Goal: Navigation & Orientation: Understand site structure

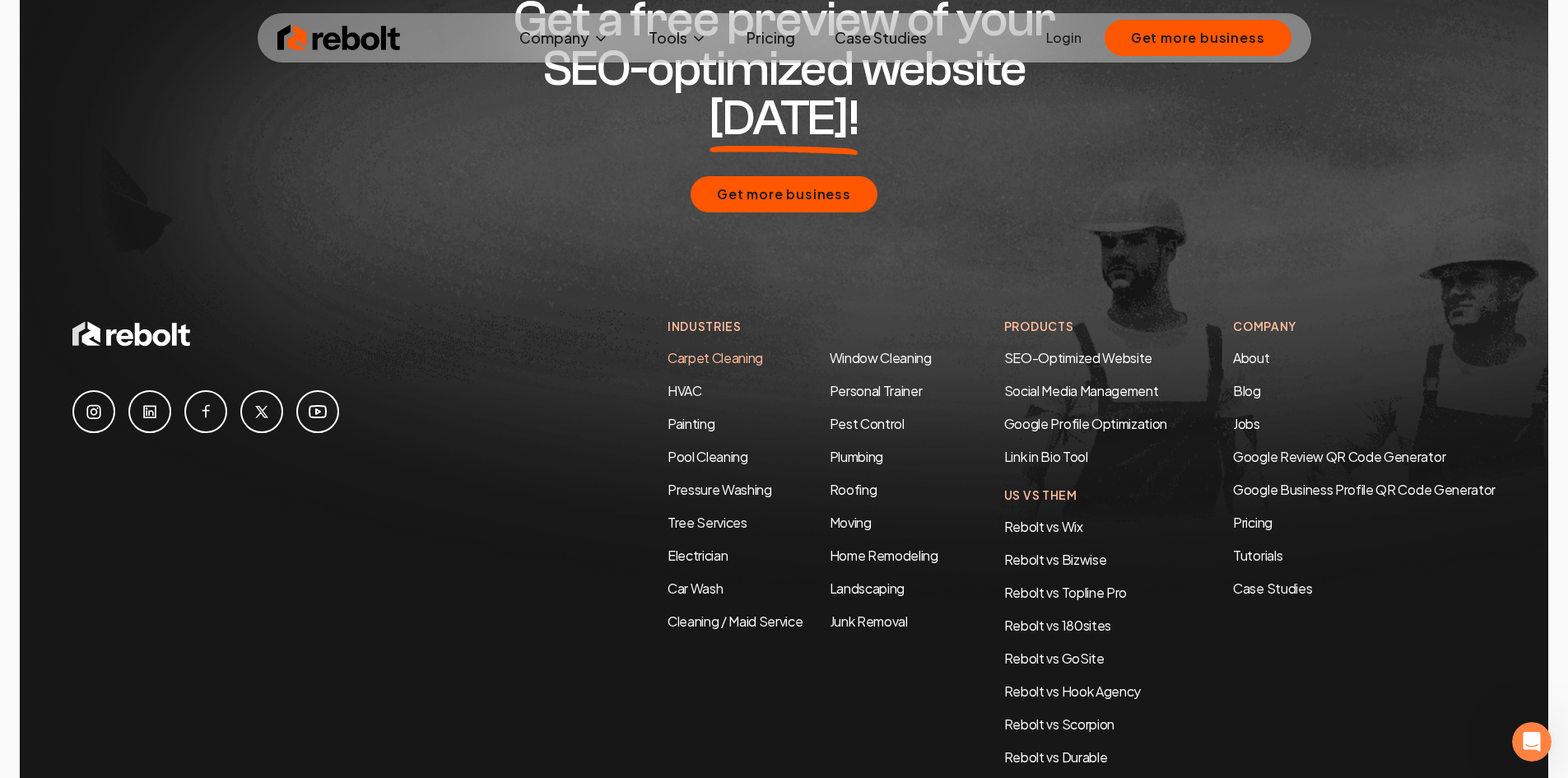
scroll to position [7971, 0]
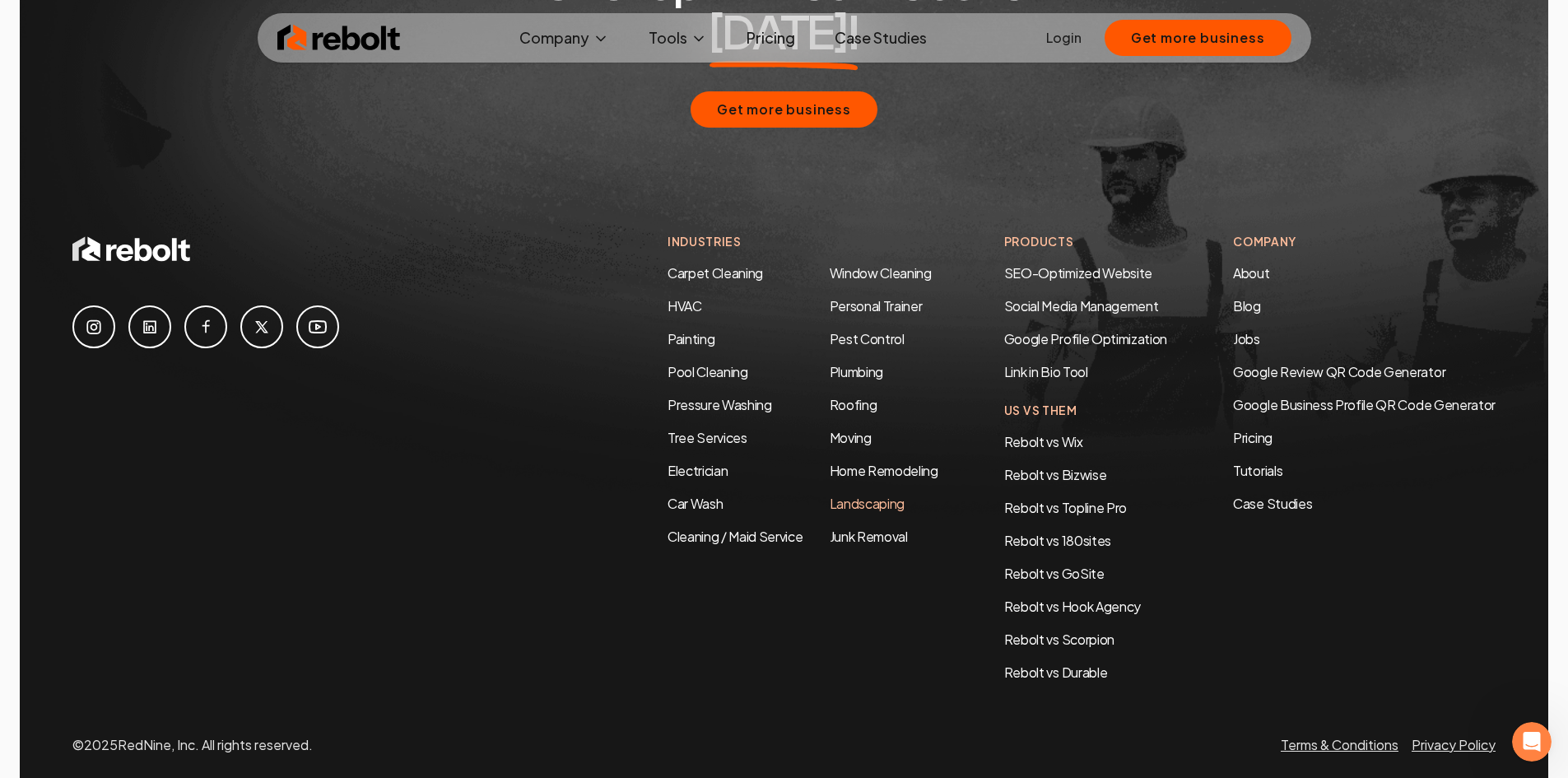
click at [862, 495] on link "Landscaping" at bounding box center [867, 503] width 75 height 17
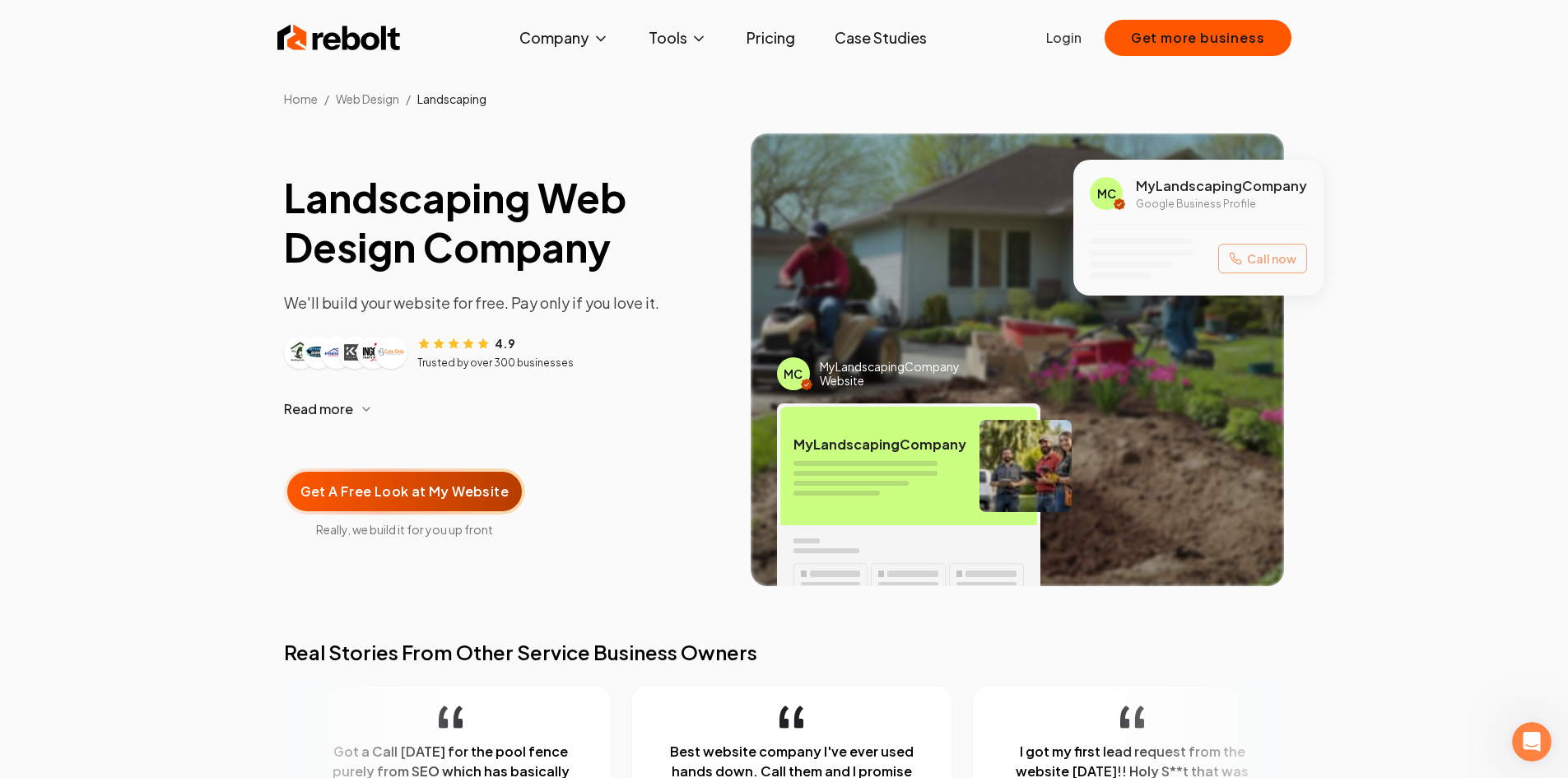
click at [779, 30] on link "Pricing" at bounding box center [771, 38] width 75 height 33
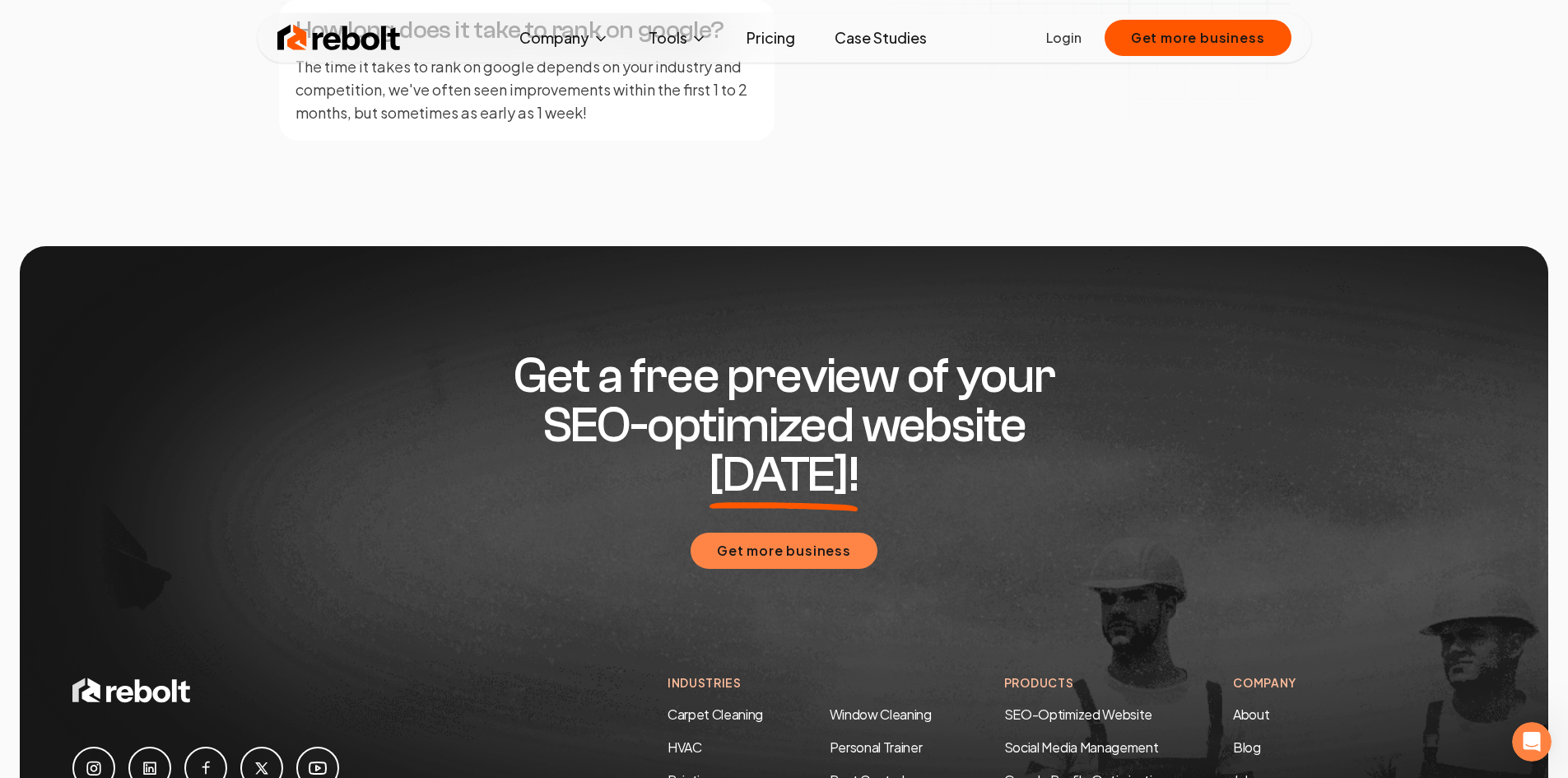
scroll to position [2882, 0]
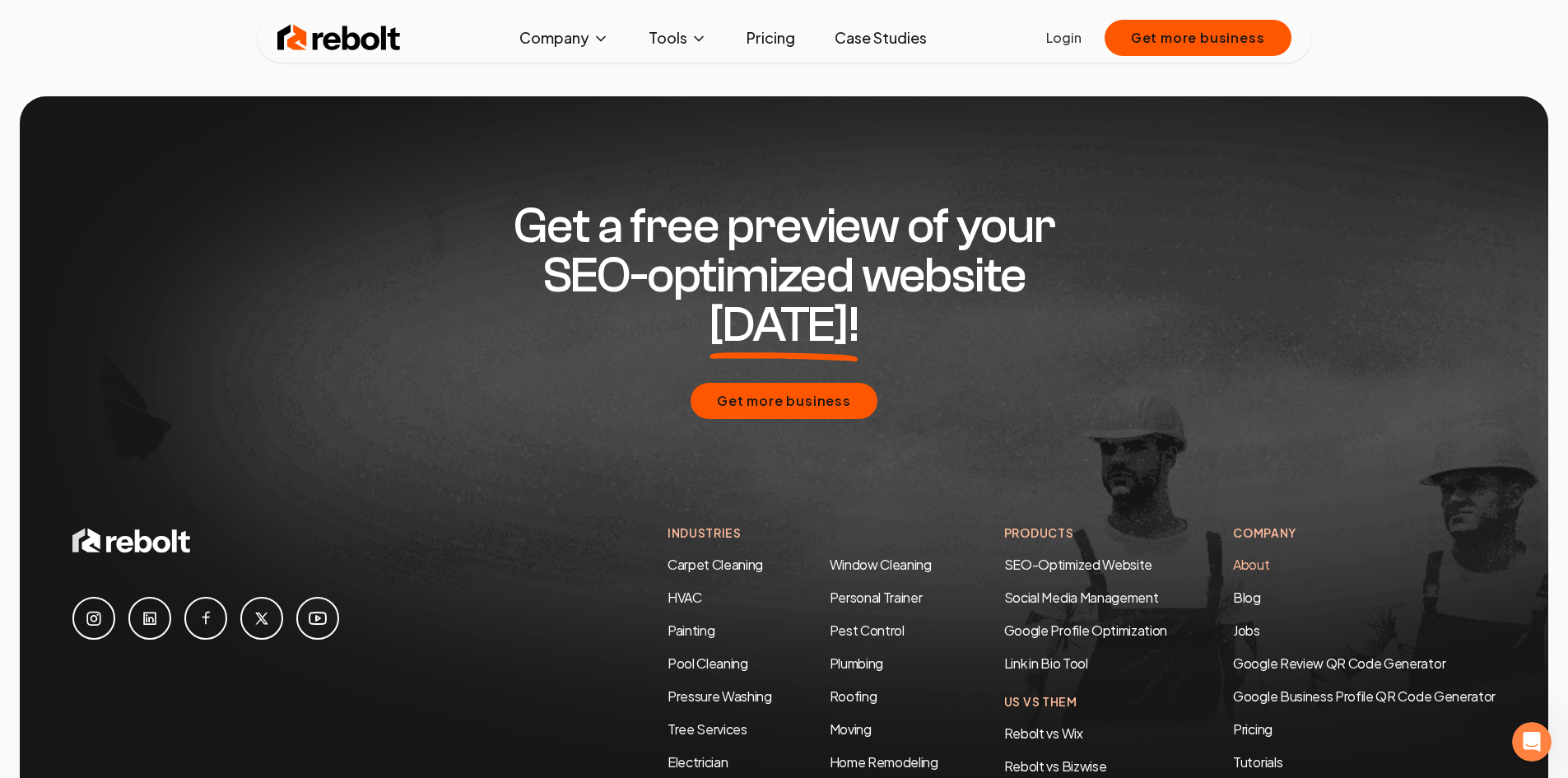
click at [1258, 556] on link "About" at bounding box center [1251, 564] width 37 height 17
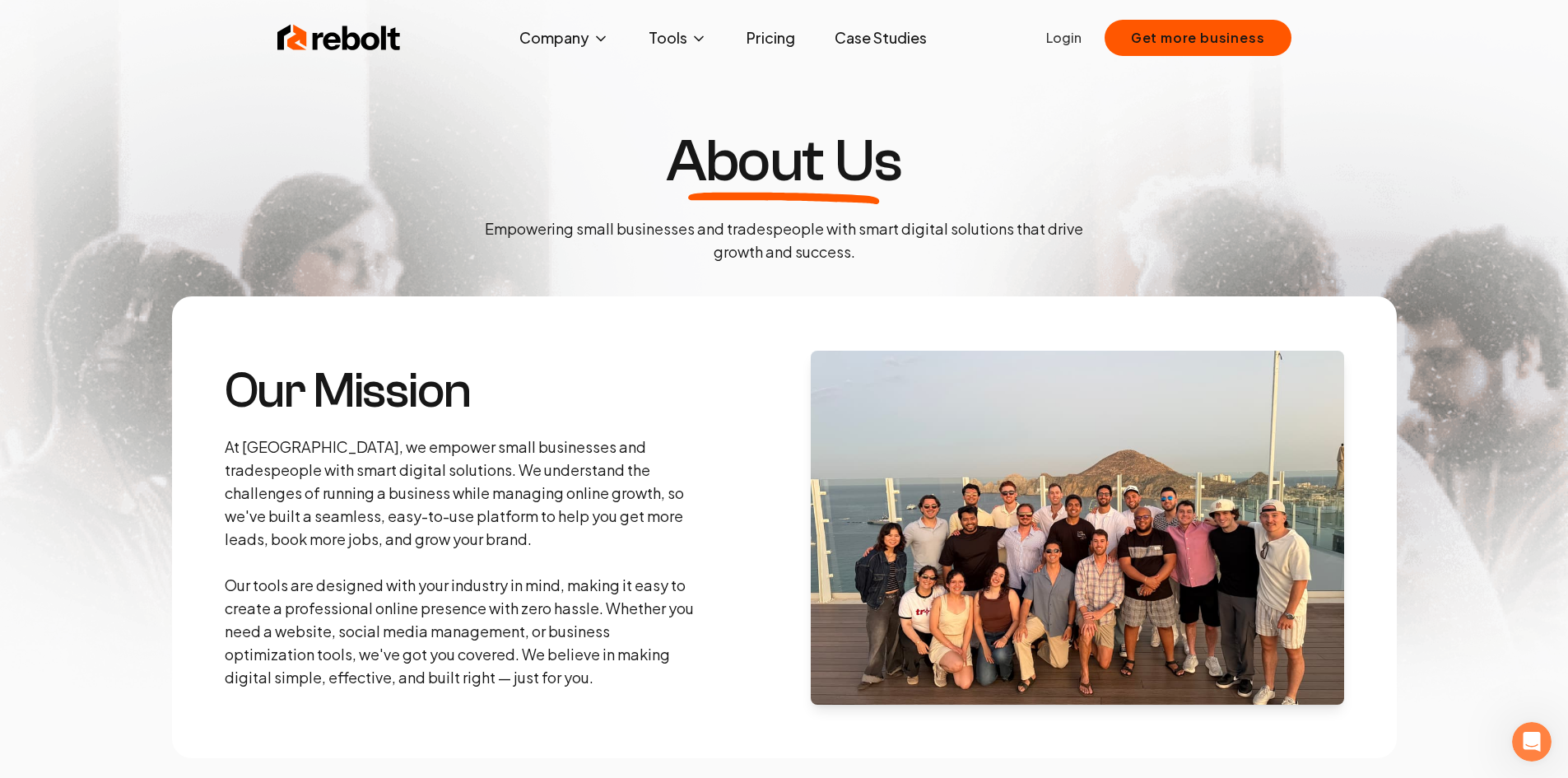
click at [1149, 585] on img at bounding box center [1077, 528] width 533 height 354
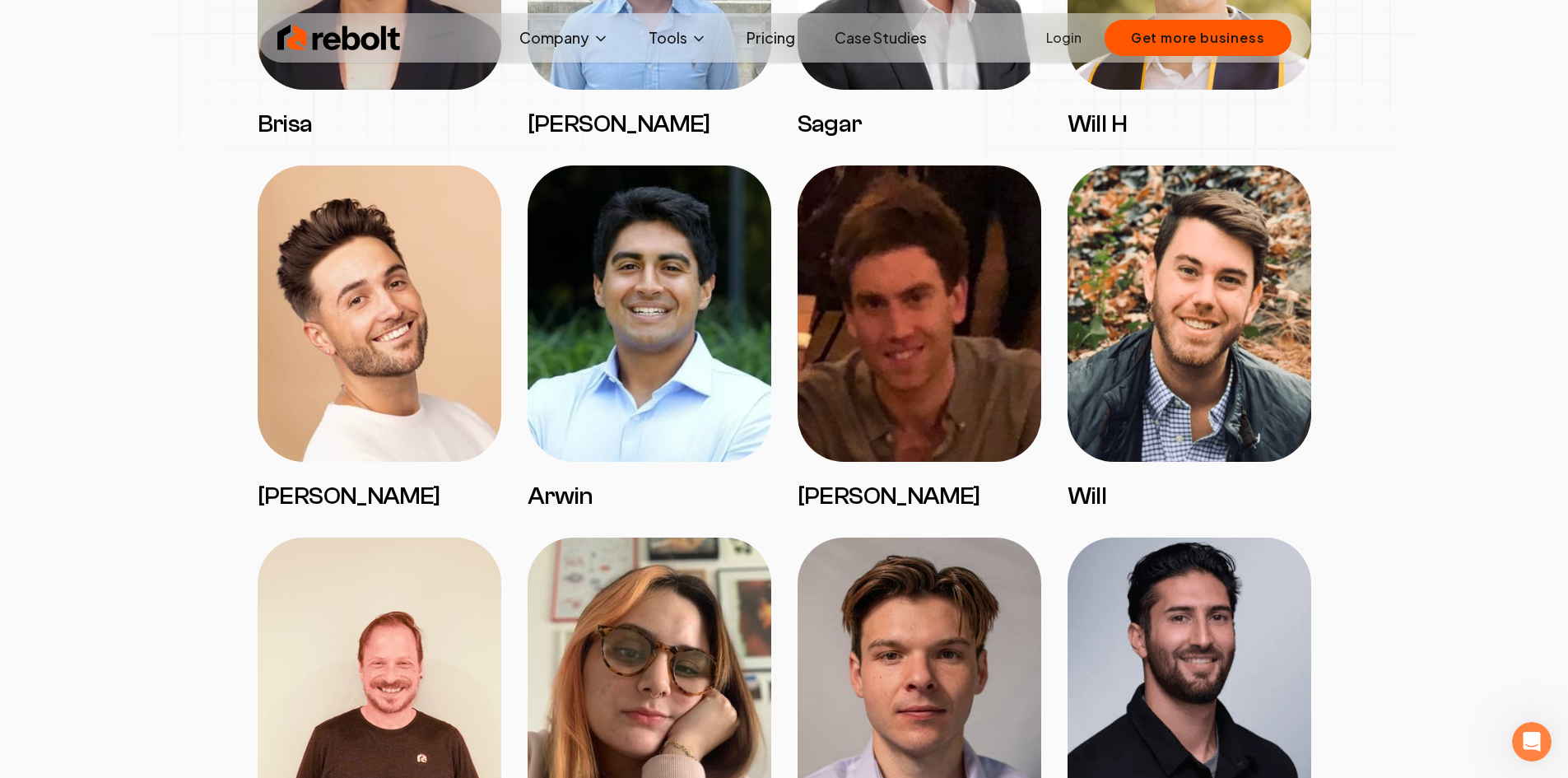
scroll to position [2552, 0]
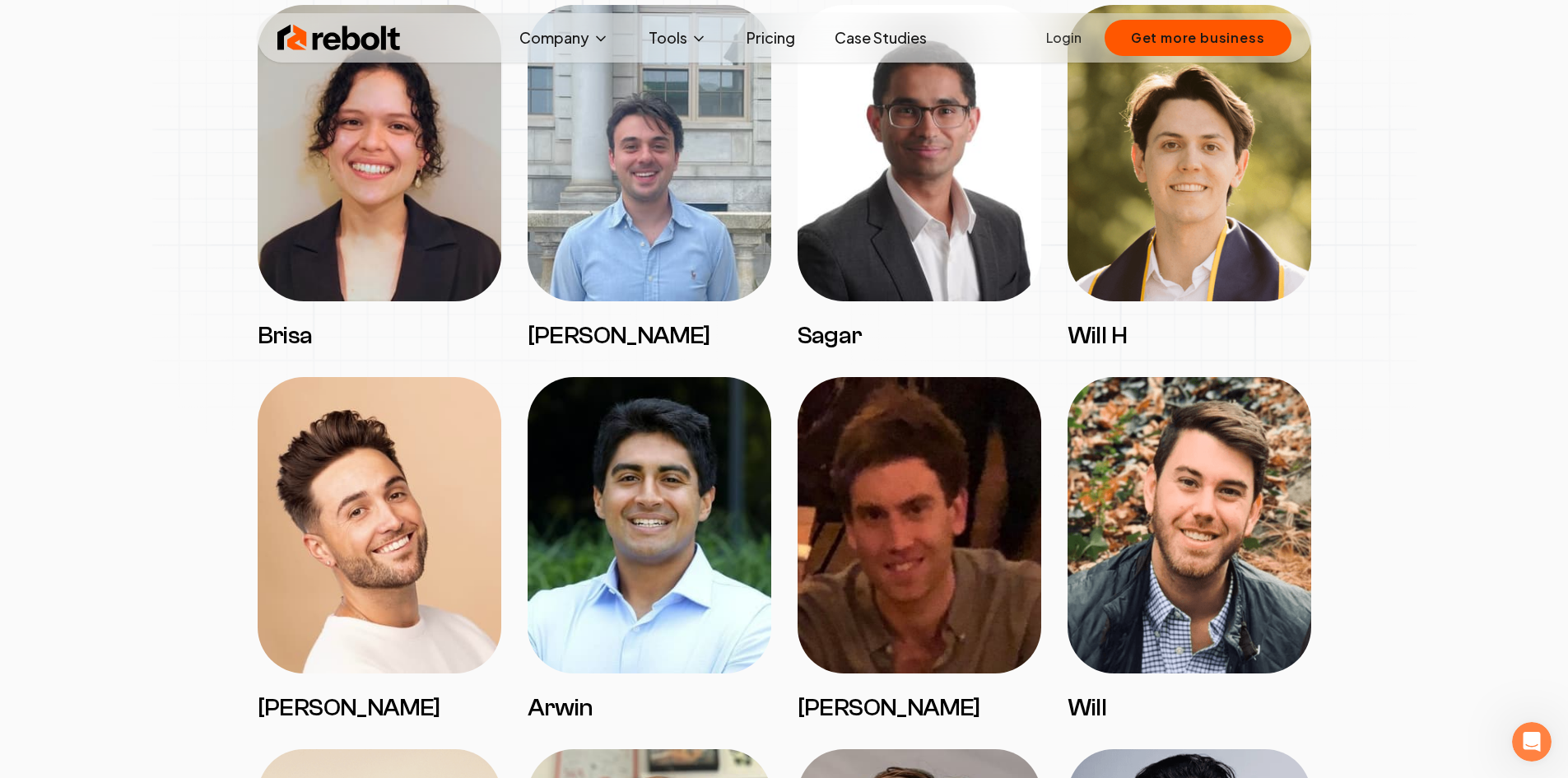
click at [664, 605] on img at bounding box center [649, 525] width 244 height 296
click at [561, 718] on h3 "Arwin" at bounding box center [649, 708] width 244 height 29
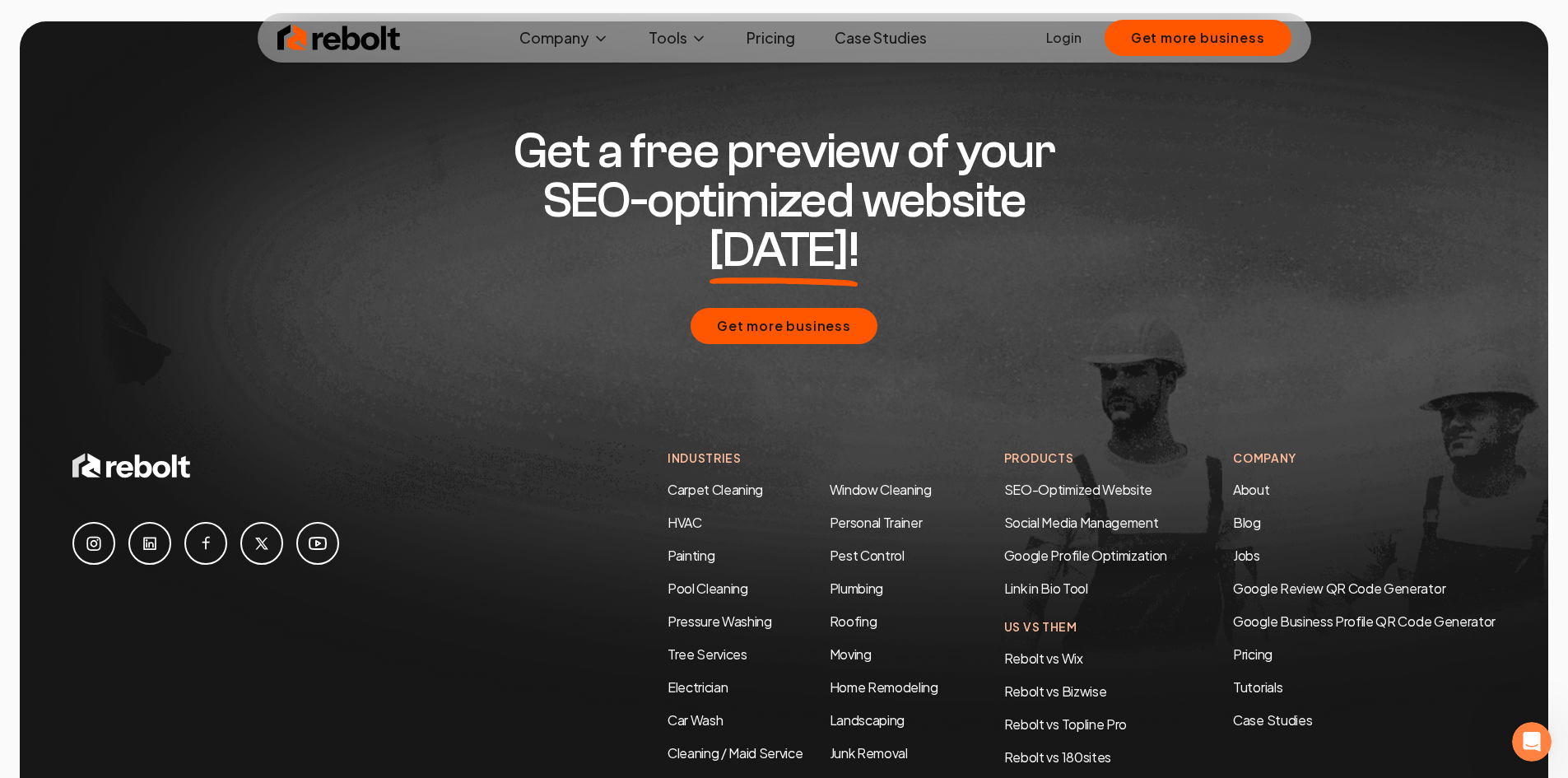
scroll to position [5433, 0]
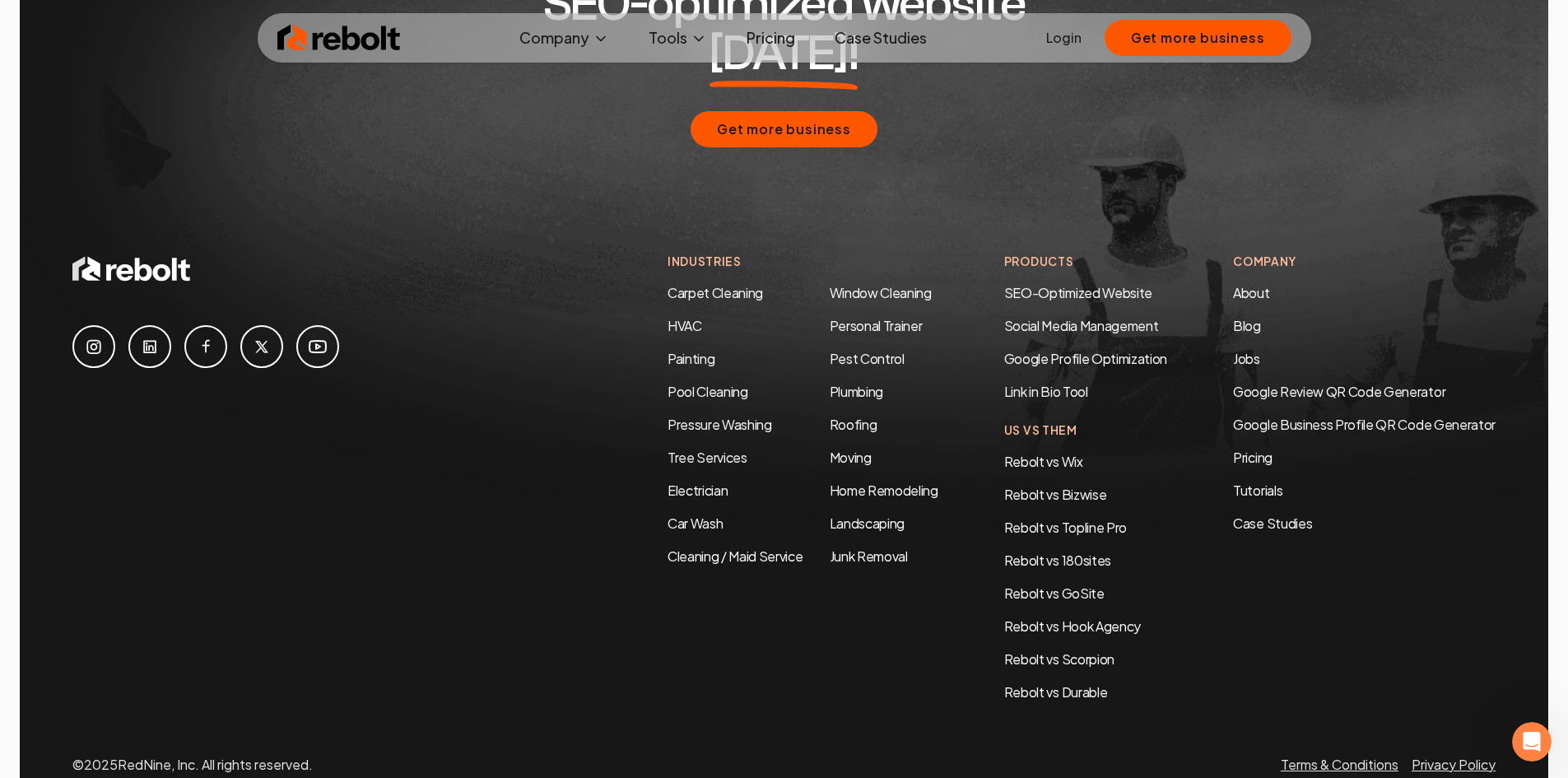
click at [210, 337] on icon at bounding box center [206, 347] width 20 height 20
click at [143, 337] on icon at bounding box center [150, 347] width 20 height 20
